Goal: Information Seeking & Learning: Find specific fact

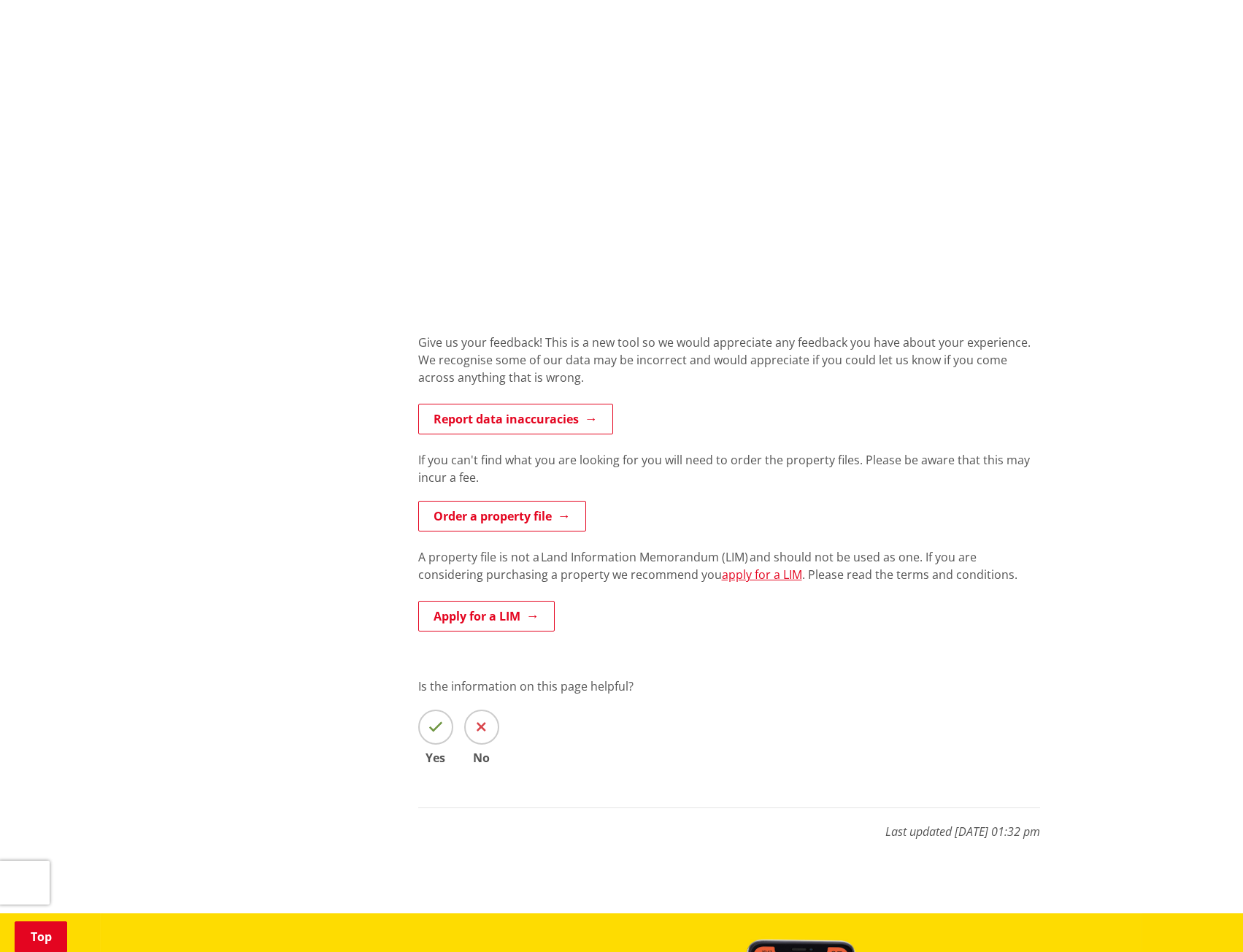
scroll to position [1314, 0]
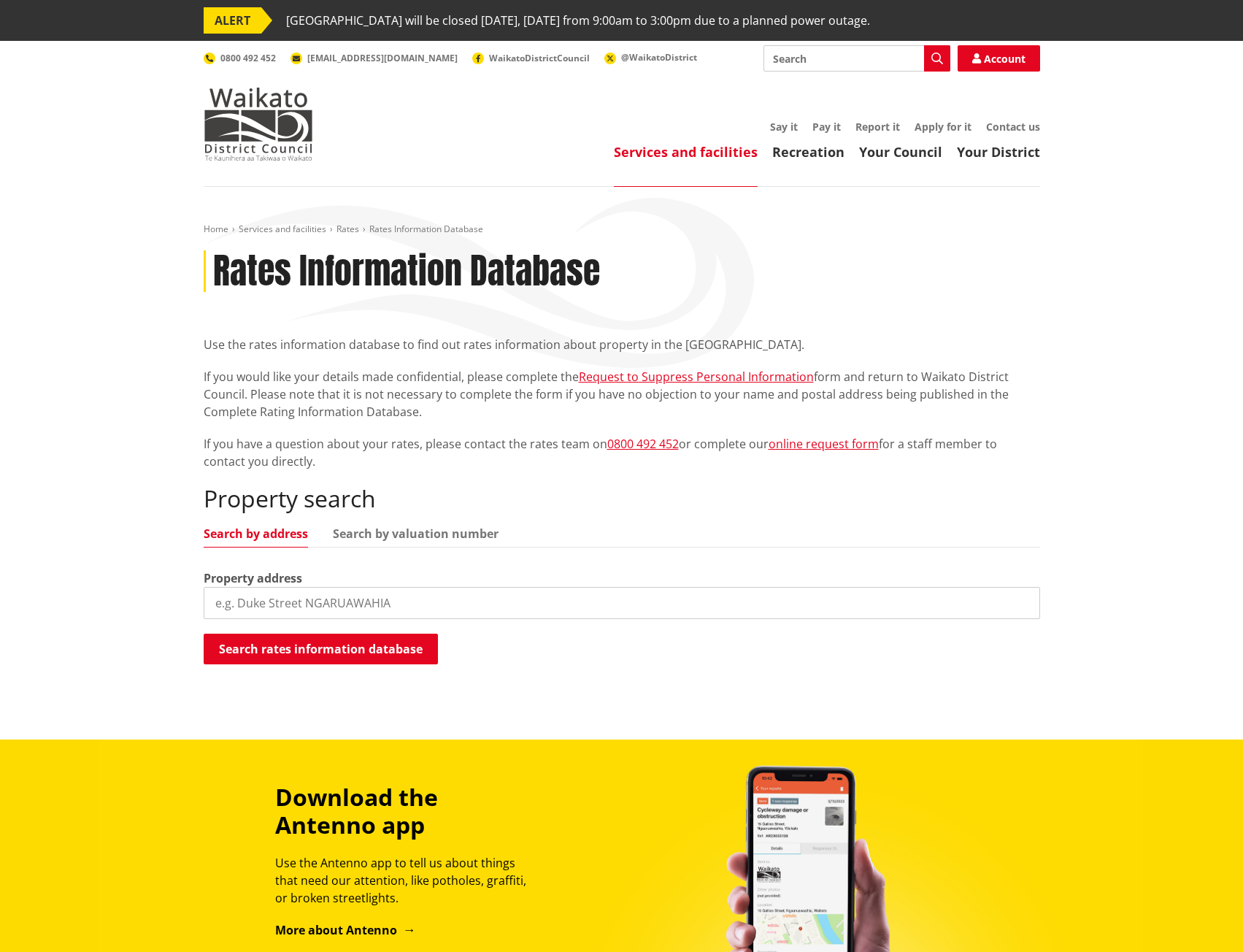
click at [423, 598] on input "search" at bounding box center [621, 603] width 836 height 32
type input "[STREET_ADDRESS]"
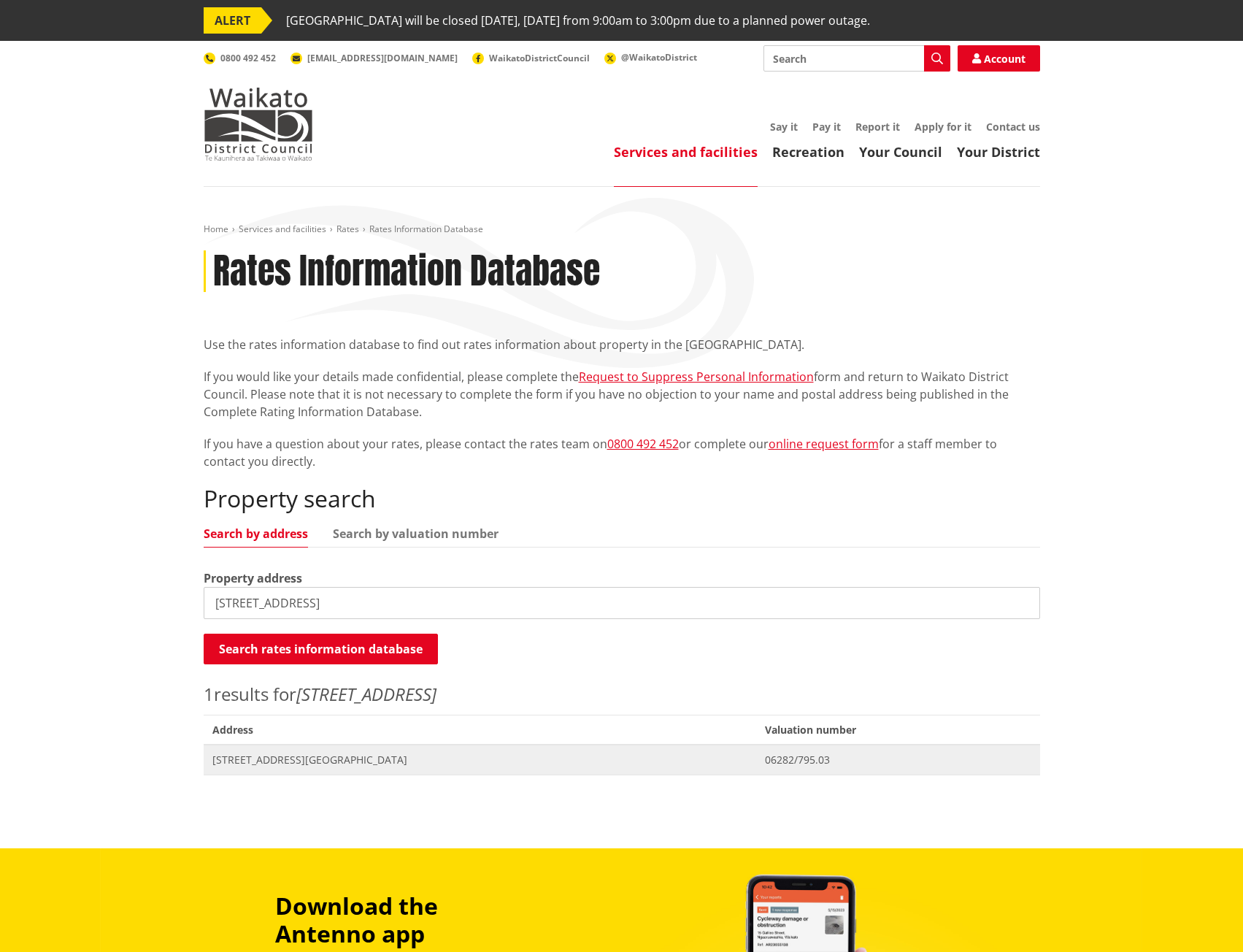
click at [409, 761] on span "[STREET_ADDRESS][GEOGRAPHIC_DATA]" at bounding box center [481, 760] width 536 height 15
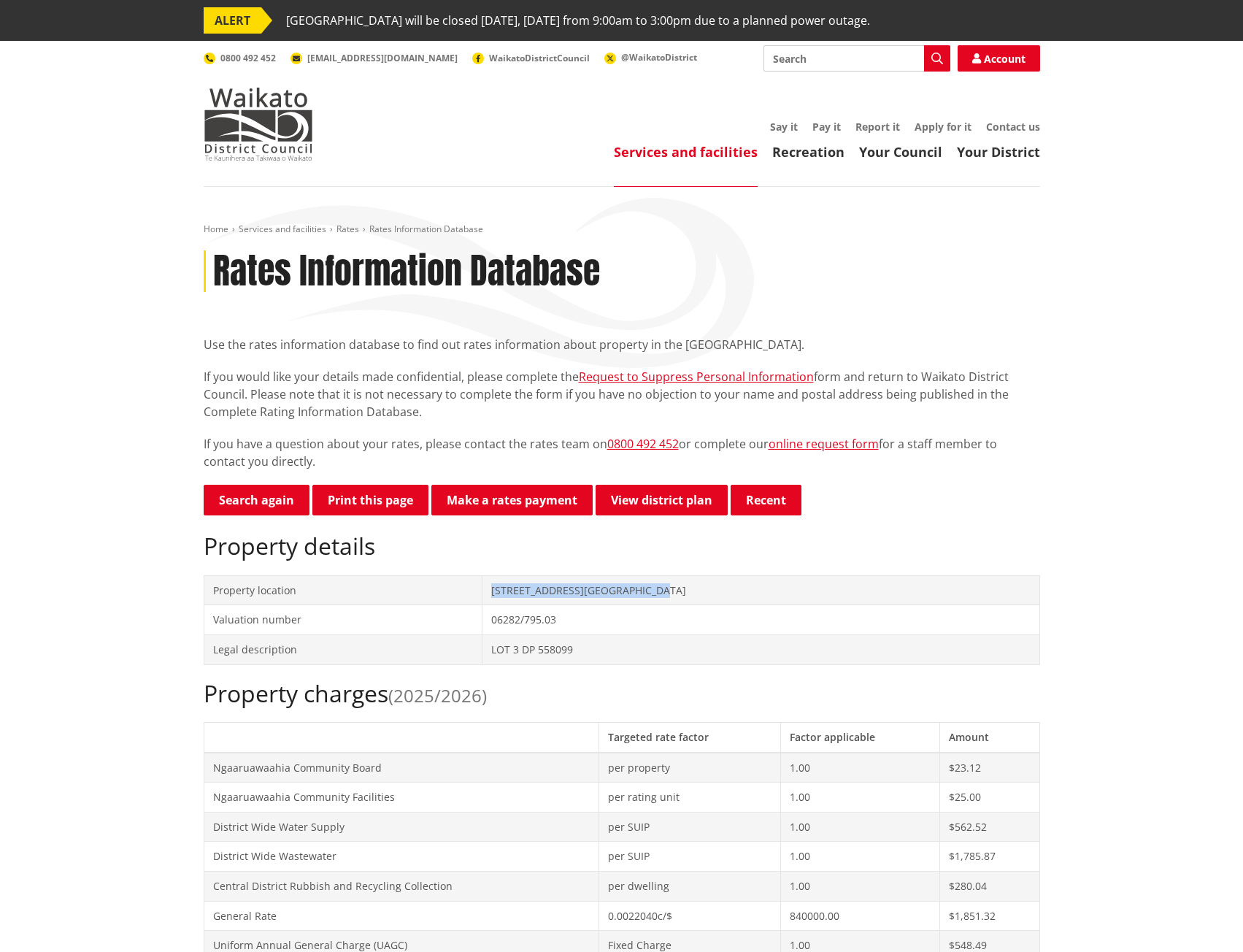
drag, startPoint x: 506, startPoint y: 587, endPoint x: 699, endPoint y: 602, distance: 193.6
click at [699, 602] on td "[STREET_ADDRESS][GEOGRAPHIC_DATA]" at bounding box center [761, 590] width 557 height 30
copy td "[STREET_ADDRESS][GEOGRAPHIC_DATA]"
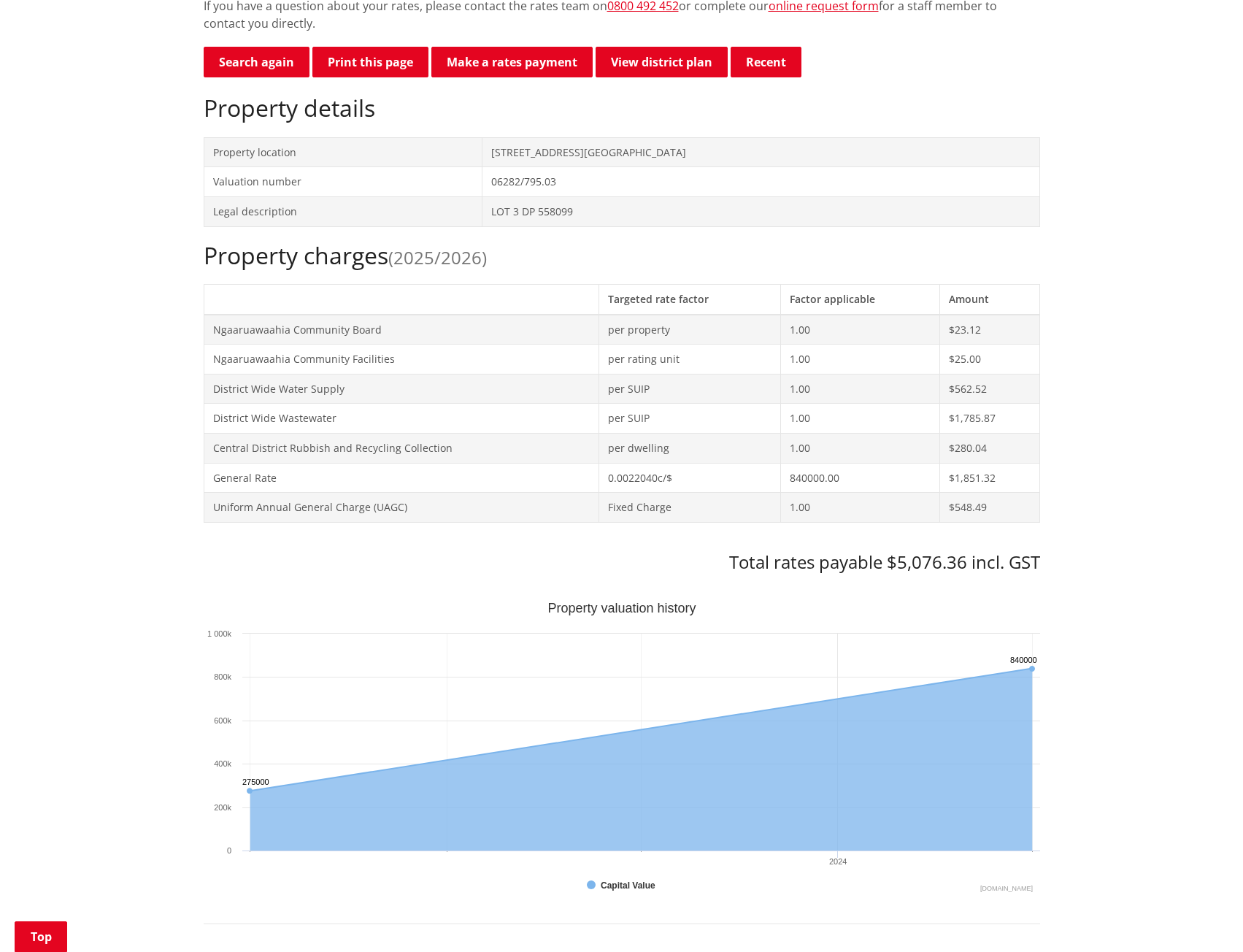
click at [114, 573] on div "Home Services and facilities Rates Rates Information Database Rates Information…" at bounding box center [621, 757] width 1243 height 2016
